Goal: Navigation & Orientation: Understand site structure

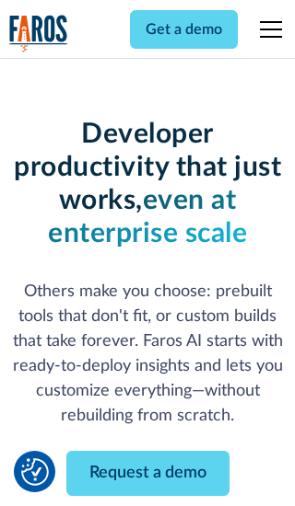
scroll to position [221, 0]
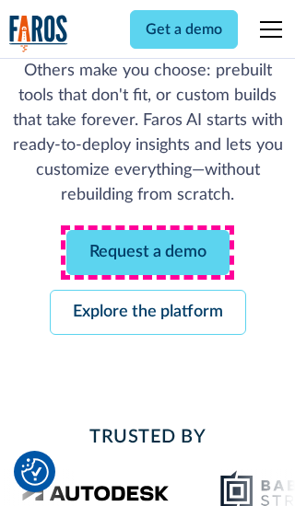
click at [147, 252] on link "Request a demo" at bounding box center [147, 252] width 163 height 45
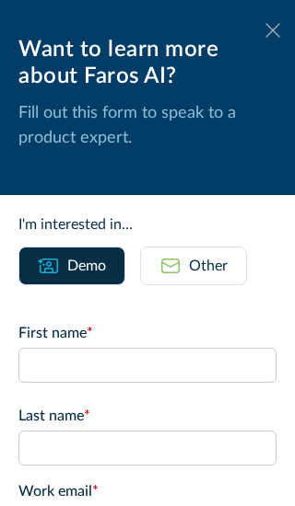
click at [273, 30] on icon at bounding box center [272, 30] width 15 height 14
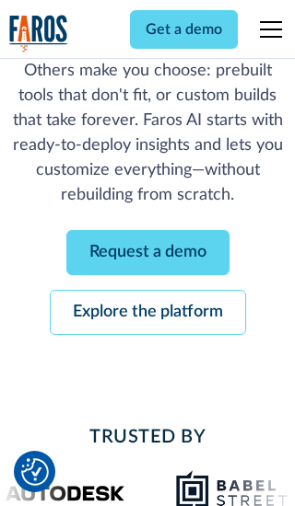
scroll to position [281, 0]
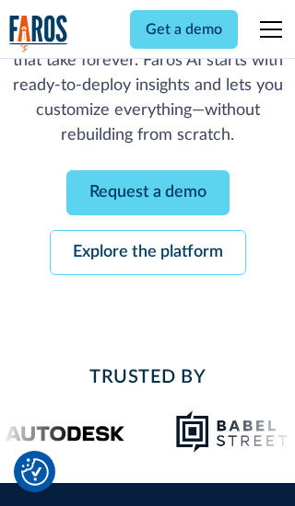
click at [147, 252] on link "Explore the platform" at bounding box center [148, 252] width 196 height 45
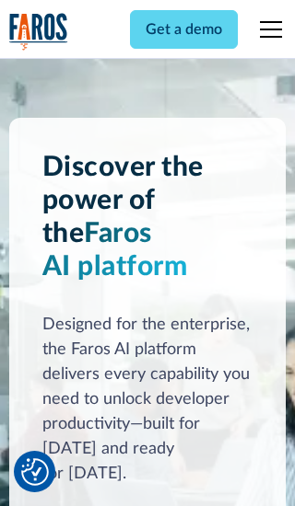
scroll to position [13831, 0]
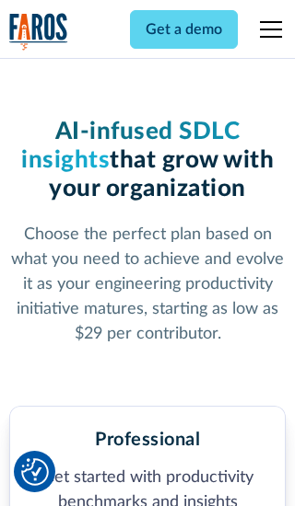
scroll to position [2854, 0]
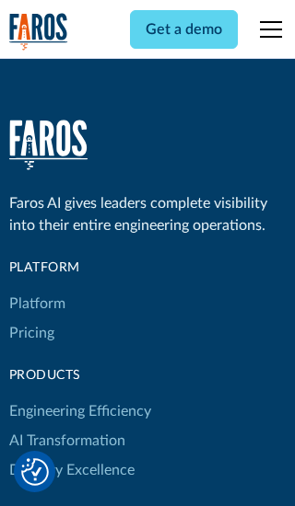
click at [36, 289] on link "Platform" at bounding box center [37, 303] width 56 height 29
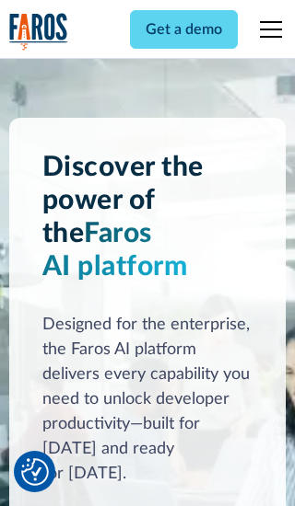
scroll to position [14422, 0]
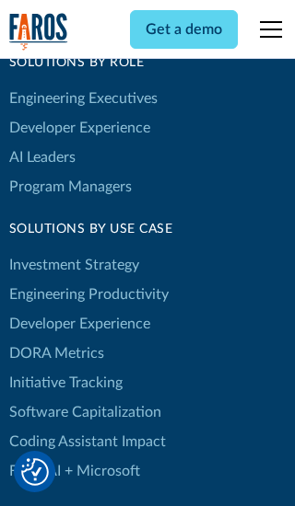
scroll to position [11383, 0]
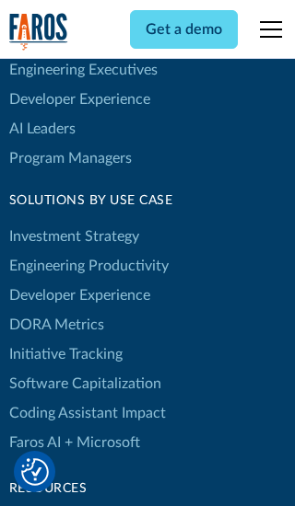
click at [55, 310] on link "DORA Metrics" at bounding box center [56, 324] width 95 height 29
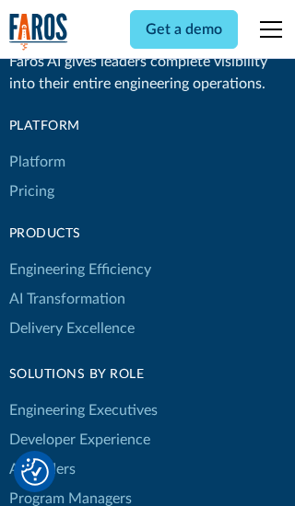
scroll to position [8062, 0]
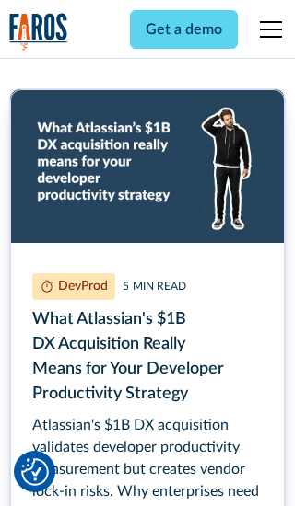
scroll to position [8262, 0]
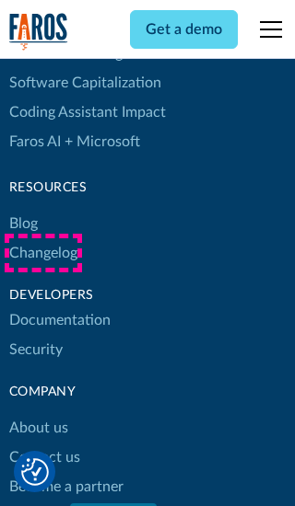
click at [42, 253] on link "Changelog" at bounding box center [43, 252] width 68 height 29
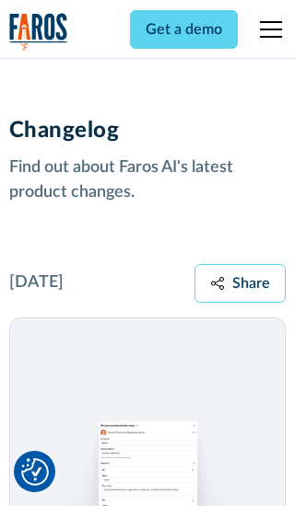
scroll to position [22241, 0]
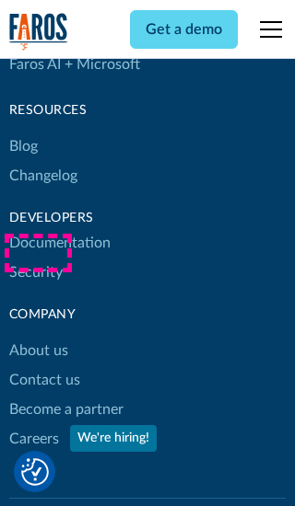
click at [38, 336] on link "About us" at bounding box center [38, 350] width 59 height 29
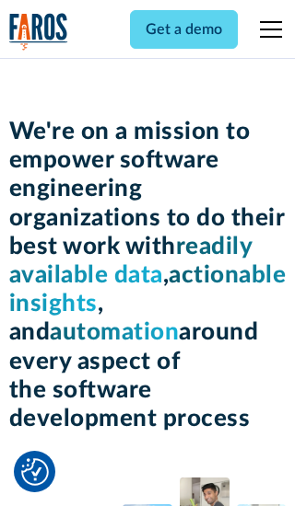
scroll to position [6350, 0]
